Goal: Find specific page/section: Find specific page/section

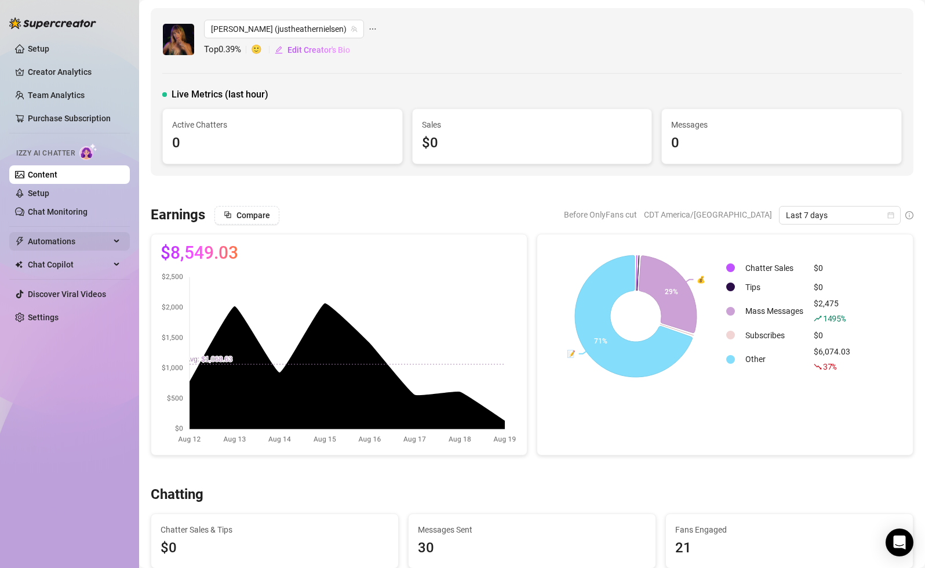
click at [54, 243] on span "Automations" at bounding box center [69, 241] width 82 height 19
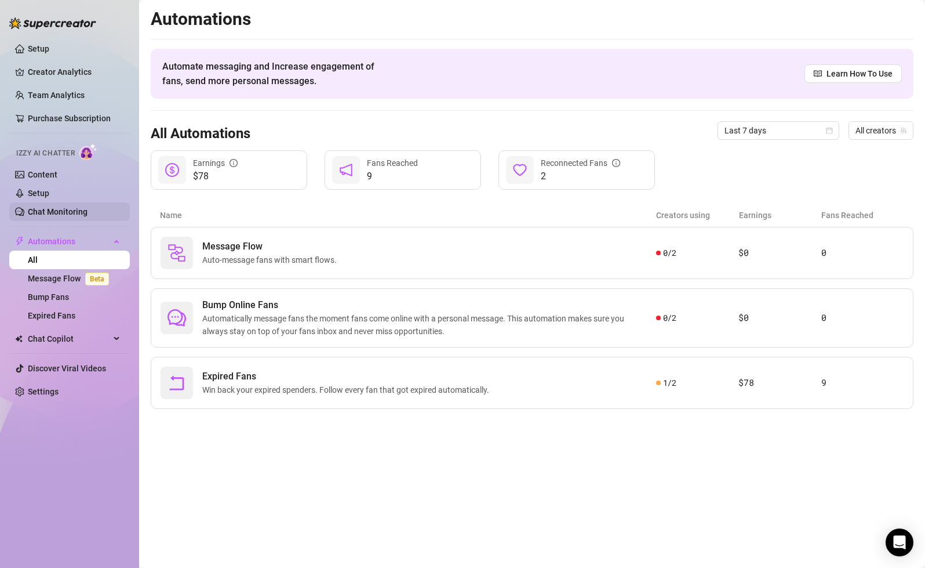
click at [57, 208] on link "Chat Monitoring" at bounding box center [58, 211] width 60 height 9
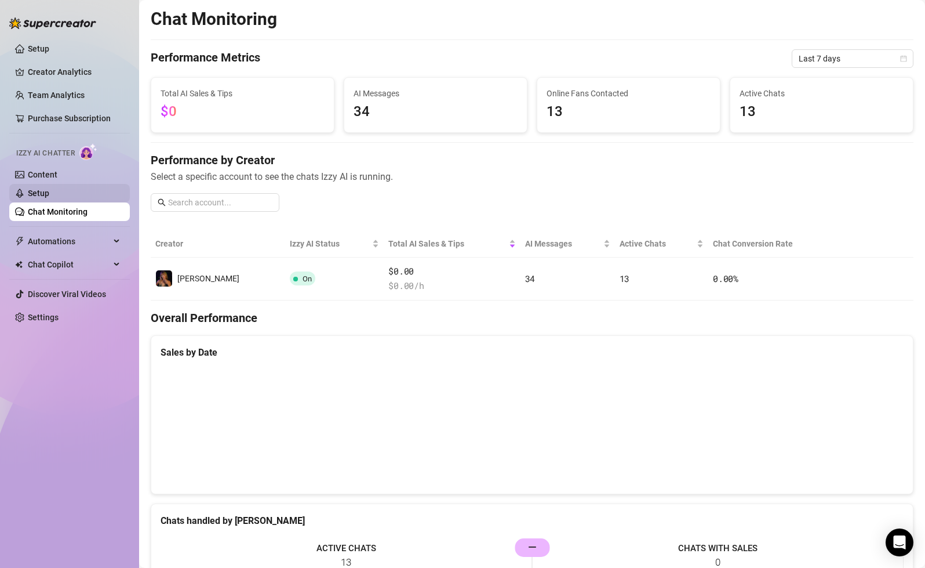
click at [40, 194] on link "Setup" at bounding box center [38, 192] width 21 height 9
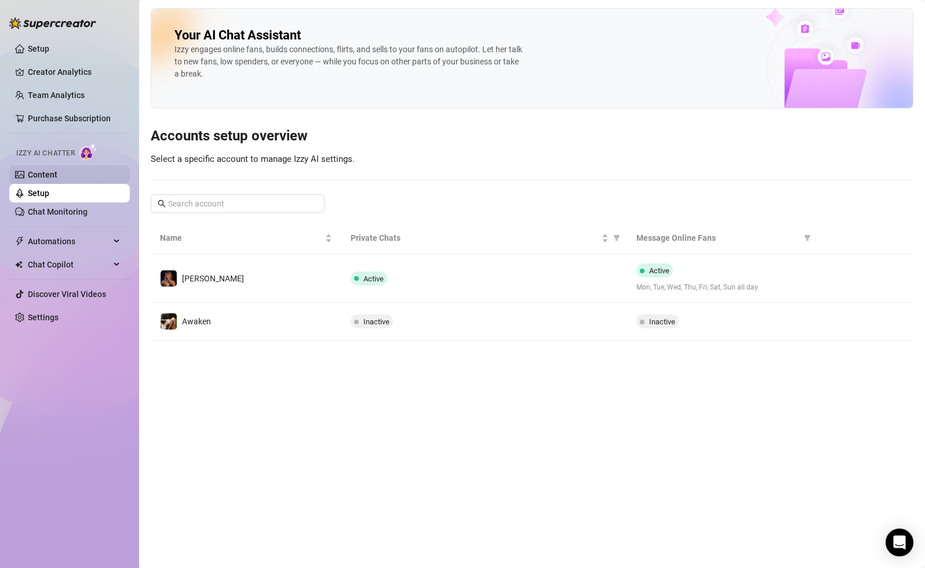
click at [57, 174] on link "Content" at bounding box center [43, 174] width 30 height 9
